Goal: Information Seeking & Learning: Learn about a topic

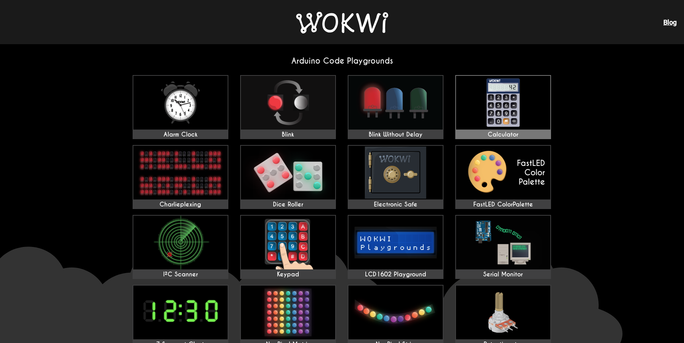
click at [496, 118] on img at bounding box center [503, 103] width 94 height 54
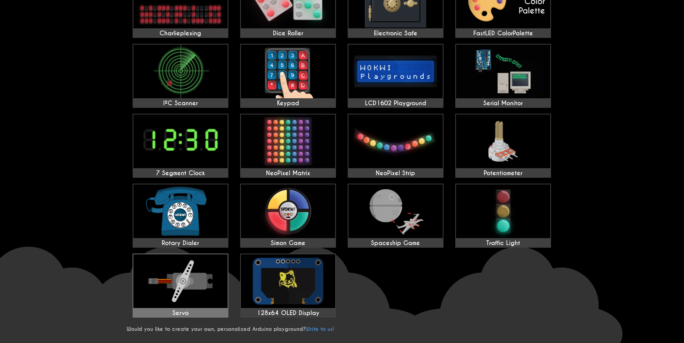
scroll to position [221, 0]
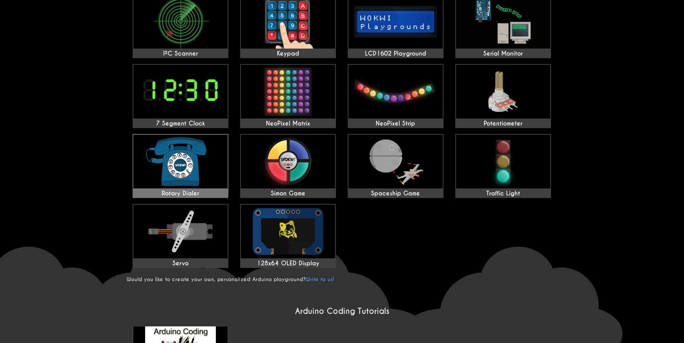
click at [180, 170] on img at bounding box center [180, 162] width 94 height 54
click at [273, 237] on img at bounding box center [288, 232] width 94 height 54
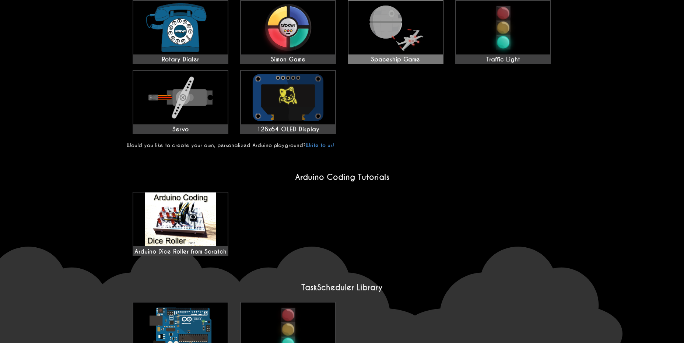
scroll to position [234, 0]
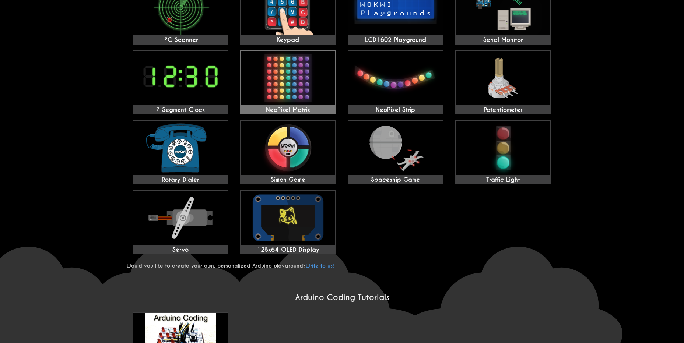
click at [311, 91] on img at bounding box center [288, 78] width 94 height 54
click at [276, 173] on img at bounding box center [288, 148] width 94 height 54
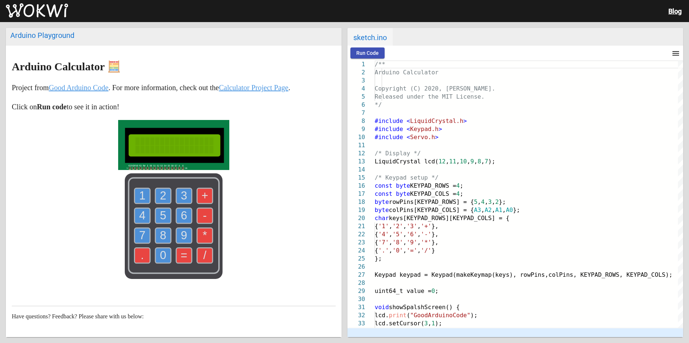
click at [358, 52] on span "Run Code" at bounding box center [367, 53] width 22 height 6
drag, startPoint x: 162, startPoint y: 248, endPoint x: 154, endPoint y: 251, distance: 8.0
click at [160, 250] on text "0" at bounding box center [163, 255] width 6 height 13
click at [136, 254] on use at bounding box center [142, 255] width 15 height 15
click at [181, 240] on text "9" at bounding box center [184, 235] width 6 height 13
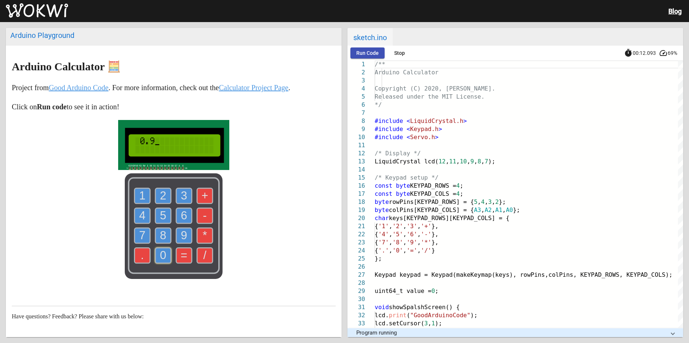
click at [160, 251] on text "0" at bounding box center [163, 255] width 6 height 13
click at [177, 229] on use at bounding box center [183, 235] width 15 height 15
click at [183, 198] on text "3" at bounding box center [184, 195] width 6 height 13
click at [204, 235] on text "*" at bounding box center [205, 235] width 4 height 13
click at [155, 216] on use at bounding box center [162, 215] width 15 height 15
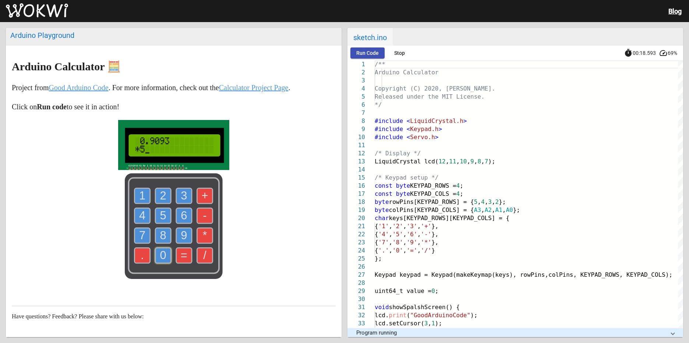
click at [165, 198] on use at bounding box center [162, 195] width 15 height 15
click at [181, 251] on text "=" at bounding box center [184, 255] width 7 height 13
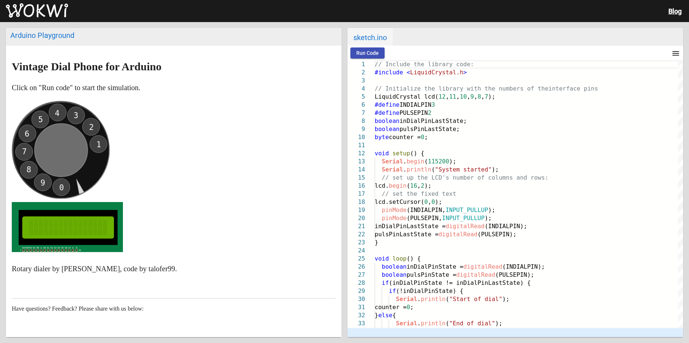
click at [379, 46] on div "Run Code menu timer 00:00.000 speed" at bounding box center [515, 53] width 336 height 15
click at [377, 49] on button "Run Code" at bounding box center [367, 52] width 34 height 11
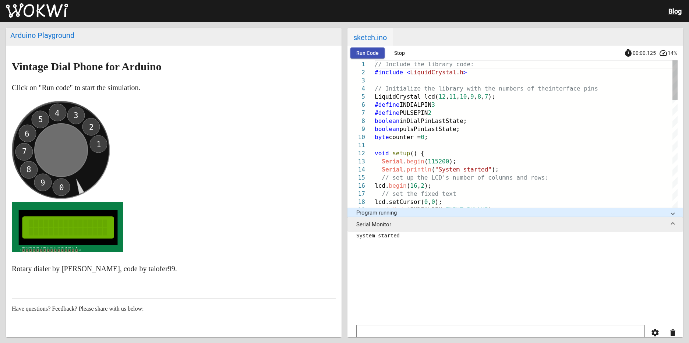
drag, startPoint x: 24, startPoint y: 170, endPoint x: 54, endPoint y: 113, distance: 65.0
click at [53, 112] on circle at bounding box center [61, 150] width 98 height 98
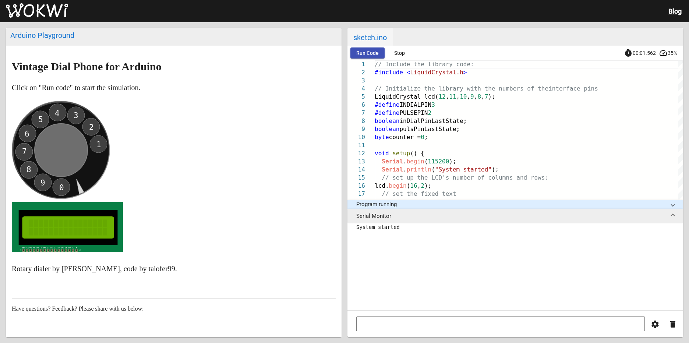
drag, startPoint x: 24, startPoint y: 172, endPoint x: 43, endPoint y: 181, distance: 21.3
click at [49, 188] on circle at bounding box center [61, 150] width 98 height 98
drag, startPoint x: 30, startPoint y: 168, endPoint x: 38, endPoint y: 174, distance: 9.9
click at [40, 176] on icon "0 9 8 7 6 5 4 3 2 1" at bounding box center [61, 150] width 98 height 98
click at [33, 169] on circle at bounding box center [61, 150] width 98 height 98
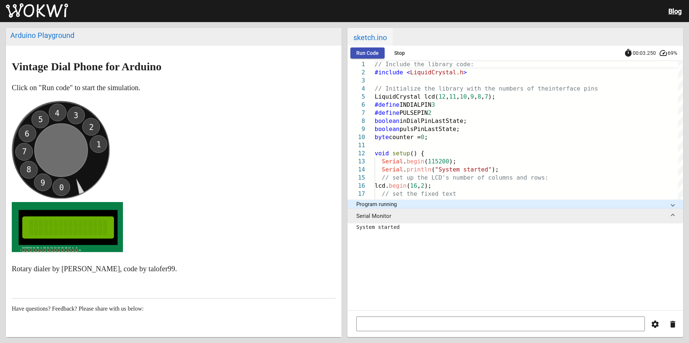
drag, startPoint x: 32, startPoint y: 169, endPoint x: 46, endPoint y: 181, distance: 18.2
click at [46, 181] on circle at bounding box center [61, 150] width 98 height 98
drag, startPoint x: 61, startPoint y: 185, endPoint x: 29, endPoint y: 183, distance: 32.1
click at [29, 183] on icon "0 9 8 7 6 5 4 3 2 1" at bounding box center [61, 150] width 98 height 98
drag, startPoint x: 94, startPoint y: 128, endPoint x: 80, endPoint y: 109, distance: 23.6
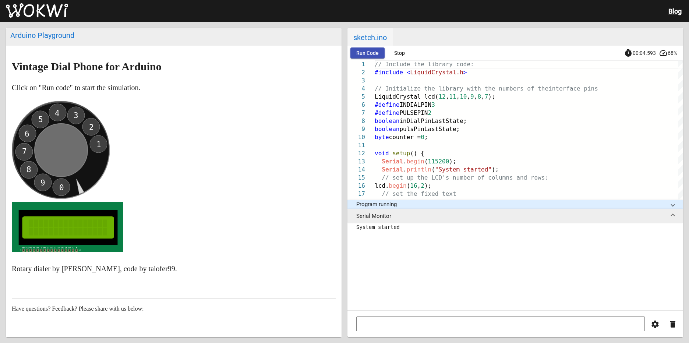
click at [80, 110] on circle at bounding box center [61, 150] width 98 height 98
drag, startPoint x: 66, startPoint y: 152, endPoint x: 88, endPoint y: 174, distance: 31.0
click at [88, 174] on circle at bounding box center [61, 150] width 98 height 98
drag, startPoint x: 61, startPoint y: 144, endPoint x: 23, endPoint y: 159, distance: 41.1
click at [23, 162] on circle at bounding box center [61, 150] width 98 height 98
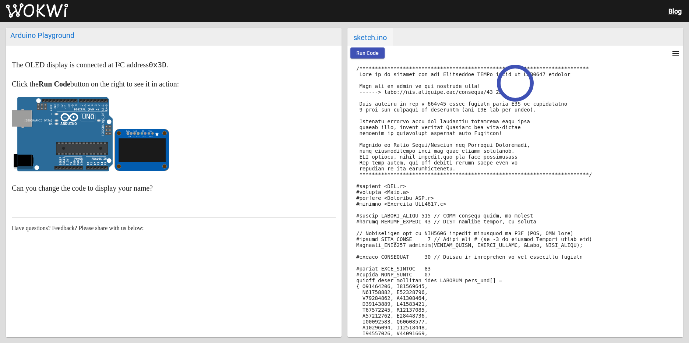
click at [356, 49] on div "Run Code menu timer 00:00.000 speed" at bounding box center [515, 53] width 336 height 15
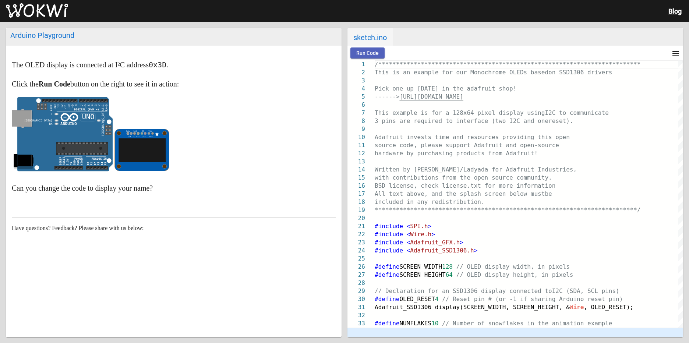
click at [368, 52] on span "Run Code" at bounding box center [367, 53] width 22 height 6
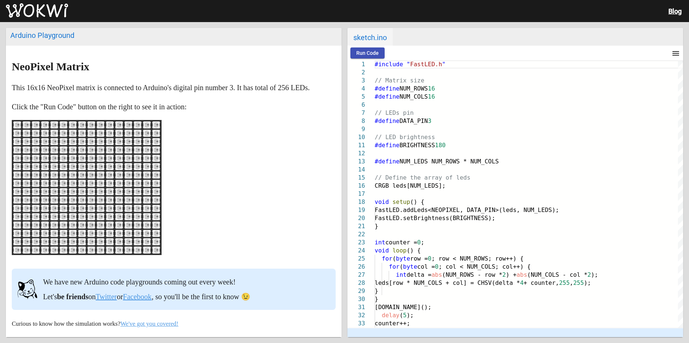
click at [370, 55] on span "Run Code" at bounding box center [367, 53] width 22 height 6
